Goal: Task Accomplishment & Management: Manage account settings

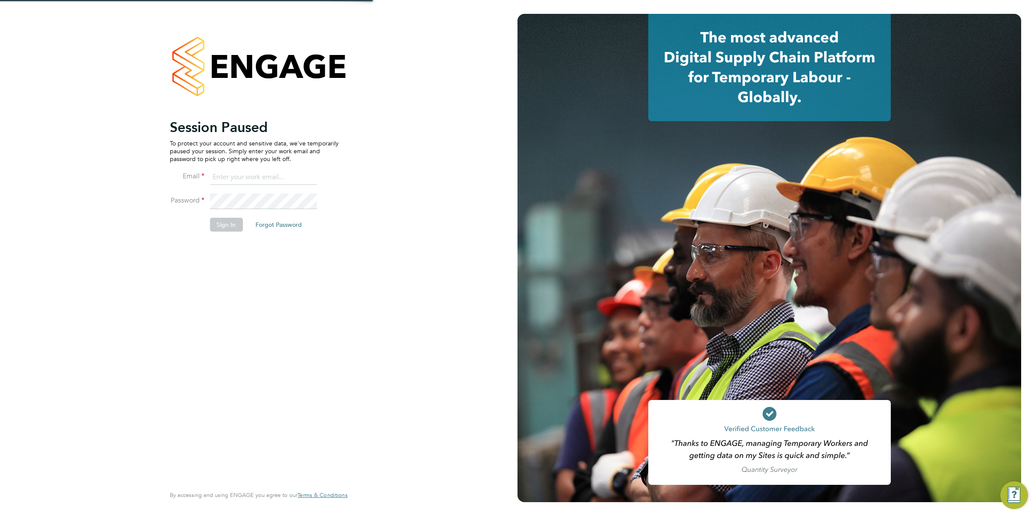
type input "[EMAIL_ADDRESS][DOMAIN_NAME]"
click at [226, 223] on button "Sign In" at bounding box center [226, 225] width 33 height 14
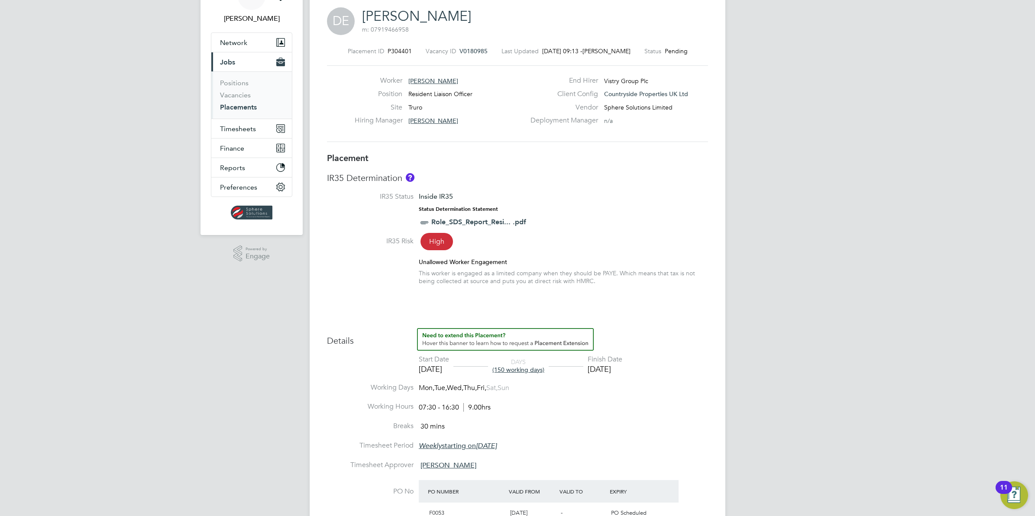
scroll to position [108, 0]
